Goal: Use online tool/utility: Utilize a website feature to perform a specific function

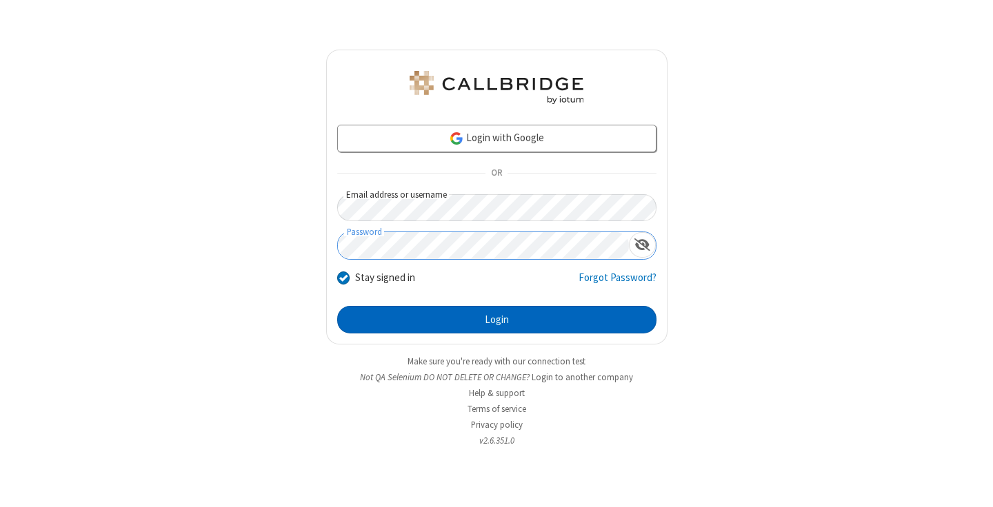
click at [496, 320] on button "Login" at bounding box center [496, 320] width 319 height 28
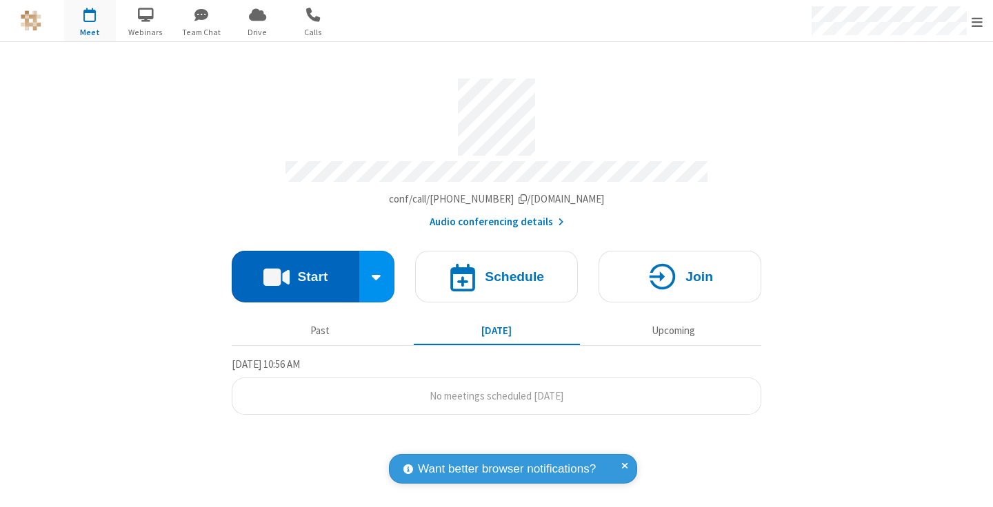
click at [295, 270] on button "Start" at bounding box center [296, 277] width 128 height 52
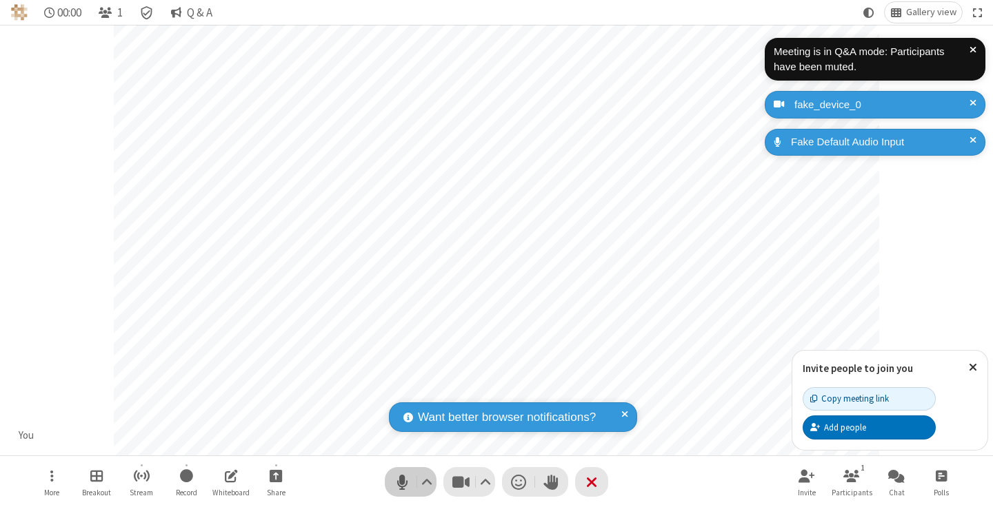
click at [402, 482] on span "Mute (⌘+Shift+A)" at bounding box center [402, 482] width 21 height 20
click at [402, 482] on span "Unmute (⌘+Shift+A)" at bounding box center [402, 482] width 21 height 20
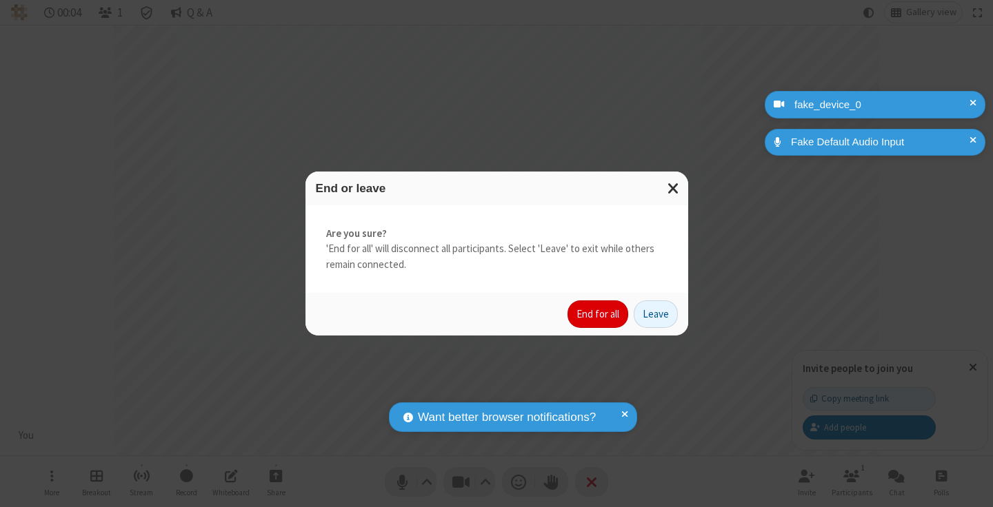
click at [598, 314] on button "End for all" at bounding box center [597, 315] width 61 height 28
